Goal: Task Accomplishment & Management: Complete application form

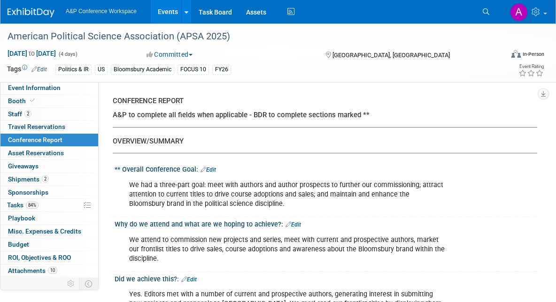
select select "NO"
select select "YES"
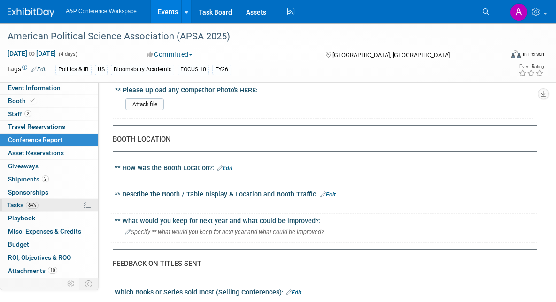
scroll to position [985, 0]
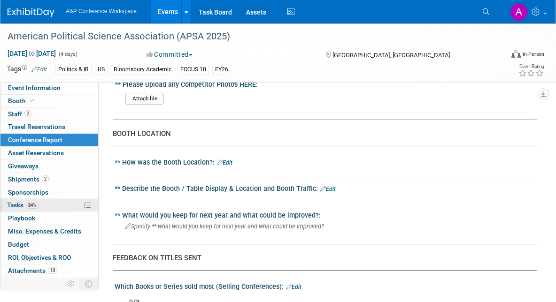
click at [40, 206] on link "84% Tasks 84%" at bounding box center [49, 205] width 98 height 13
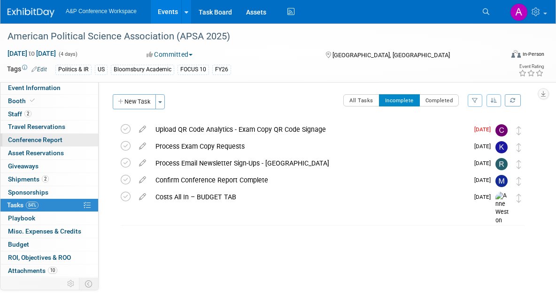
click at [56, 137] on span "Conference Report" at bounding box center [35, 140] width 54 height 8
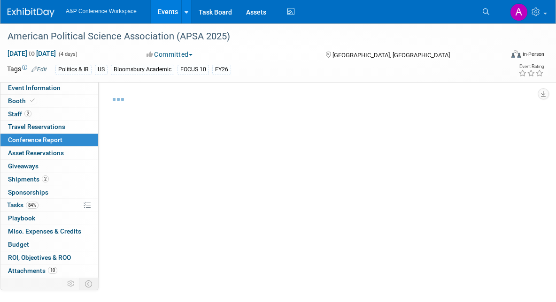
select select "NO"
select select "YES"
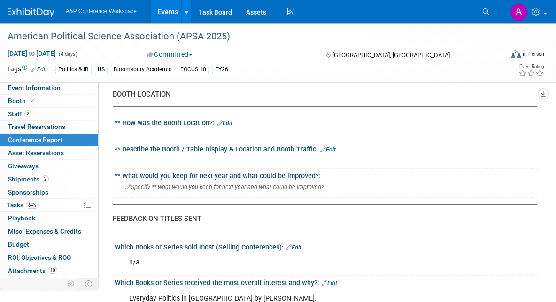
scroll to position [1032, 0]
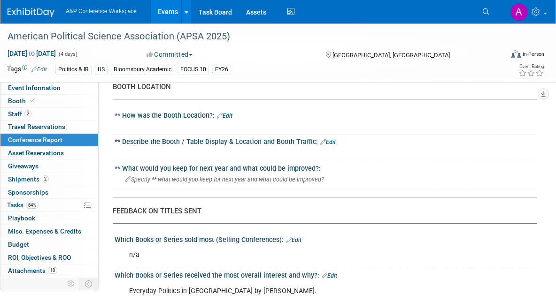
click at [229, 113] on link "Edit" at bounding box center [224, 116] width 15 height 7
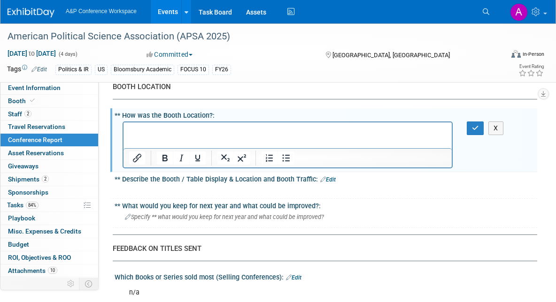
scroll to position [0, 0]
click at [232, 135] on html at bounding box center [287, 128] width 328 height 13
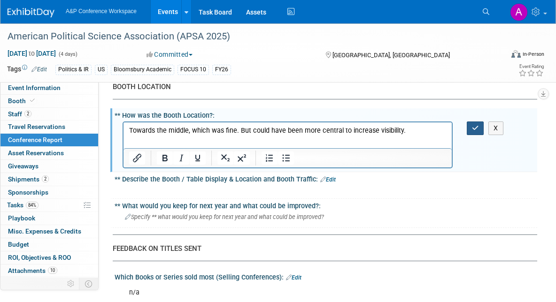
click at [470, 122] on button "button" at bounding box center [474, 129] width 17 height 14
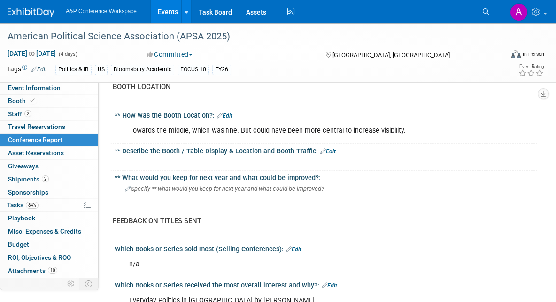
click at [332, 148] on link "Edit" at bounding box center [327, 151] width 15 height 7
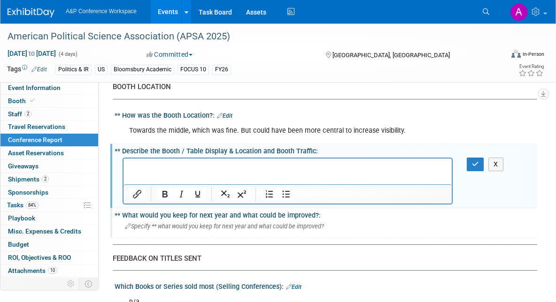
click at [297, 223] on span "Specify ** what would you keep for next year and what could be improved?" at bounding box center [224, 226] width 199 height 7
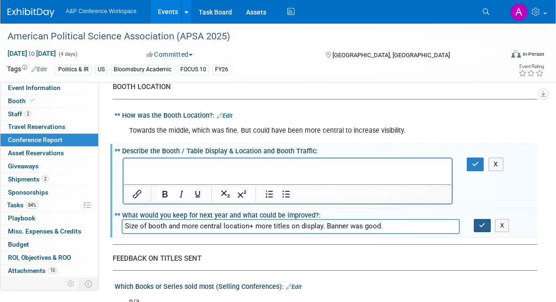
type input "Size of booth and more central location+ more titles on display. Banner was goo…"
click at [483, 222] on icon "button" at bounding box center [482, 225] width 7 height 6
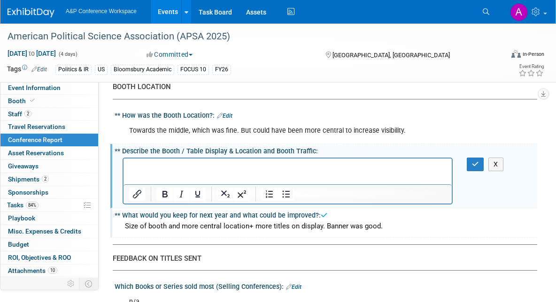
click at [228, 168] on p "Rich Text Area. Press ALT-0 for help." at bounding box center [287, 166] width 317 height 9
click at [479, 158] on button "button" at bounding box center [474, 165] width 17 height 14
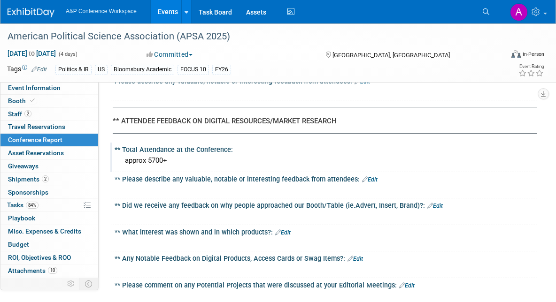
scroll to position [1736, 0]
